Goal: Task Accomplishment & Management: Manage account settings

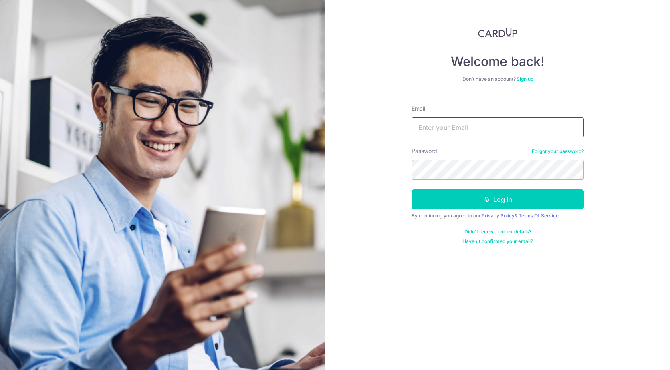
click at [487, 127] on input "Email" at bounding box center [497, 127] width 172 height 20
type input "[EMAIL_ADDRESS][DOMAIN_NAME]"
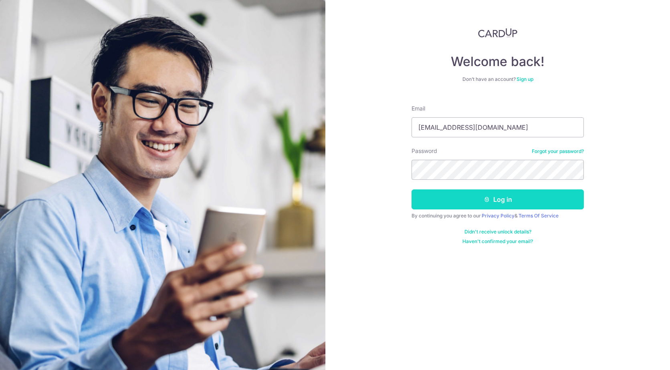
click at [493, 194] on button "Log in" at bounding box center [497, 199] width 172 height 20
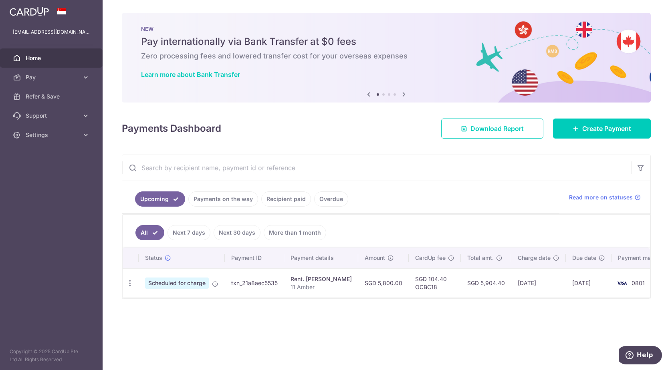
click at [216, 200] on link "Payments on the way" at bounding box center [223, 198] width 70 height 15
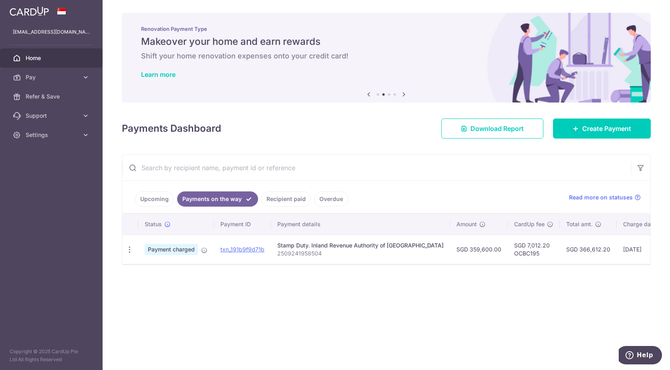
click at [279, 199] on link "Recipient paid" at bounding box center [286, 198] width 50 height 15
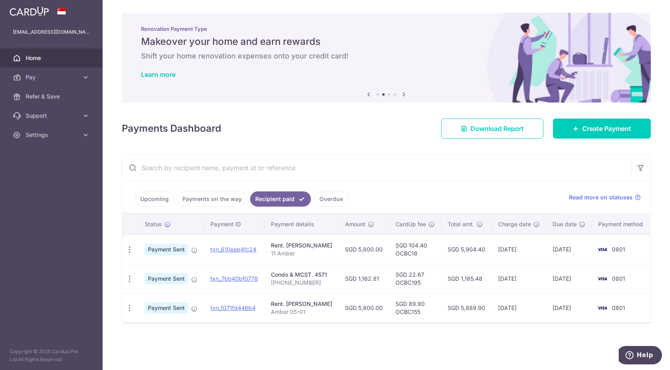
click at [324, 194] on link "Overdue" at bounding box center [331, 198] width 34 height 15
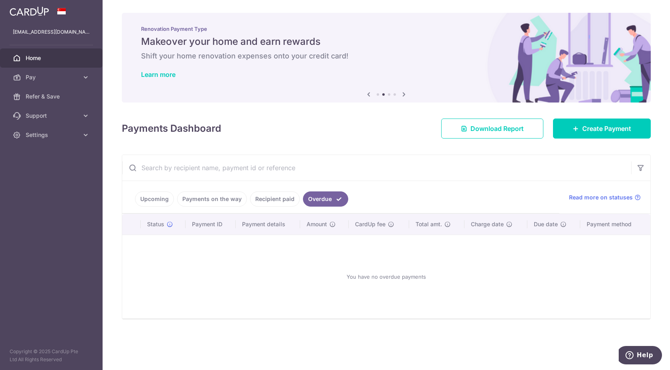
click at [158, 197] on link "Upcoming" at bounding box center [154, 198] width 39 height 15
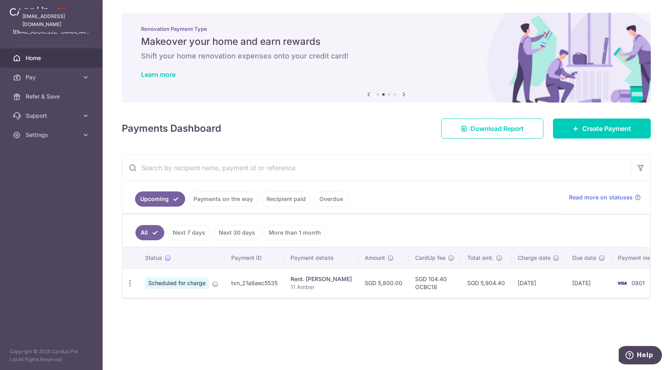
click at [62, 33] on p "[EMAIL_ADDRESS][DOMAIN_NAME]" at bounding box center [51, 32] width 77 height 8
click at [33, 13] on img at bounding box center [29, 11] width 39 height 10
